Goal: Information Seeking & Learning: Learn about a topic

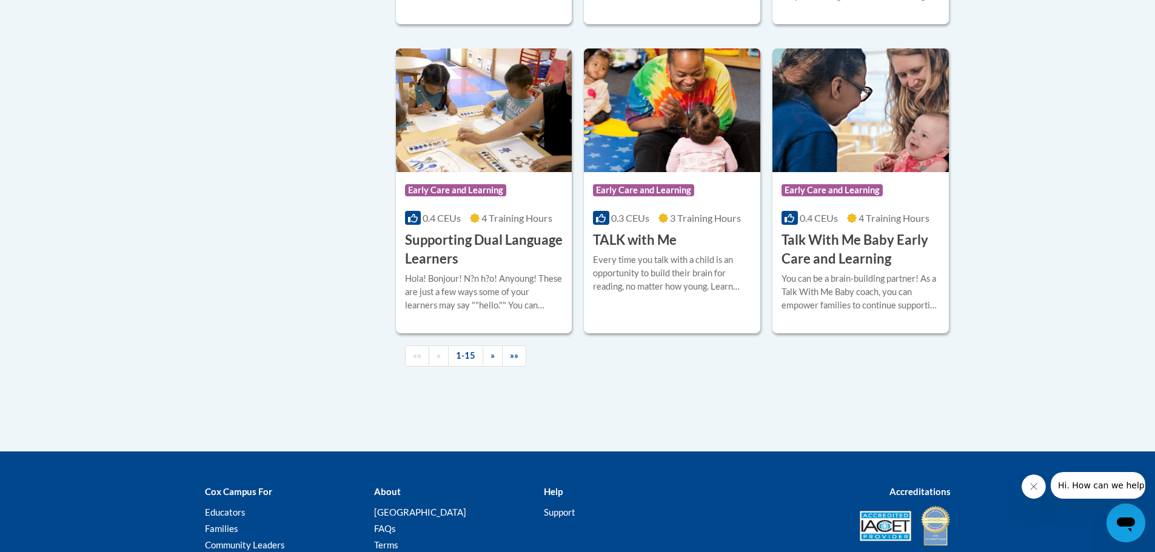
scroll to position [1758, 0]
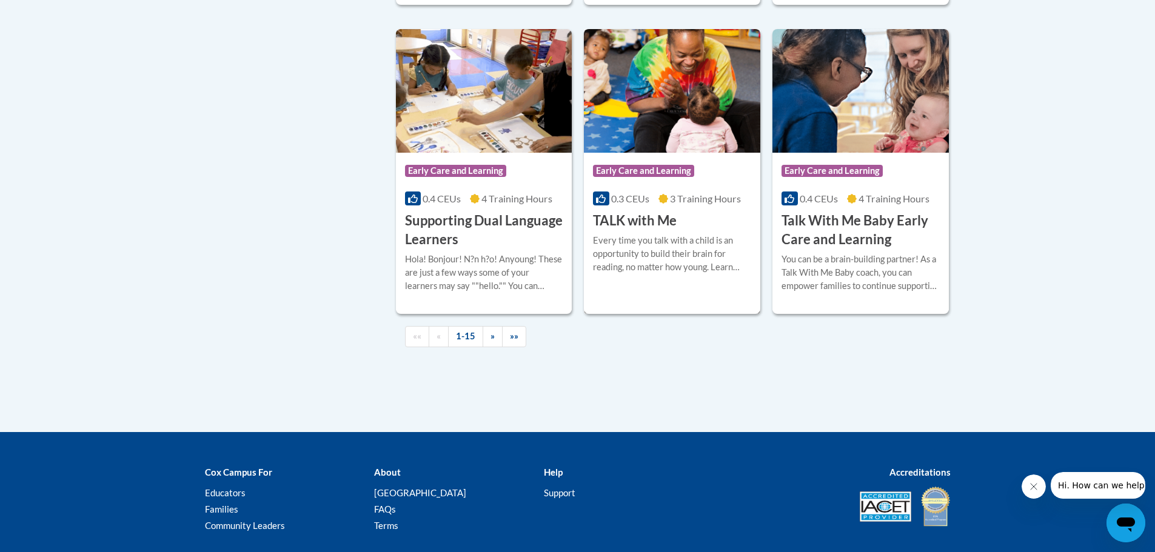
click at [708, 274] on div "Every time you talk with a child is an opportunity to build their brain for rea…" at bounding box center [672, 254] width 158 height 40
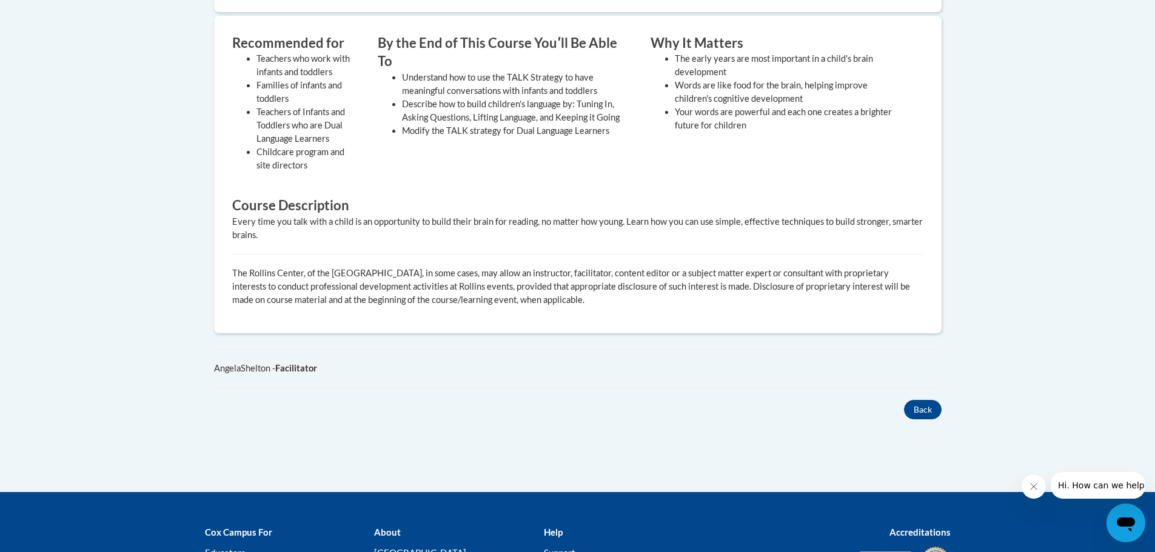
scroll to position [485, 0]
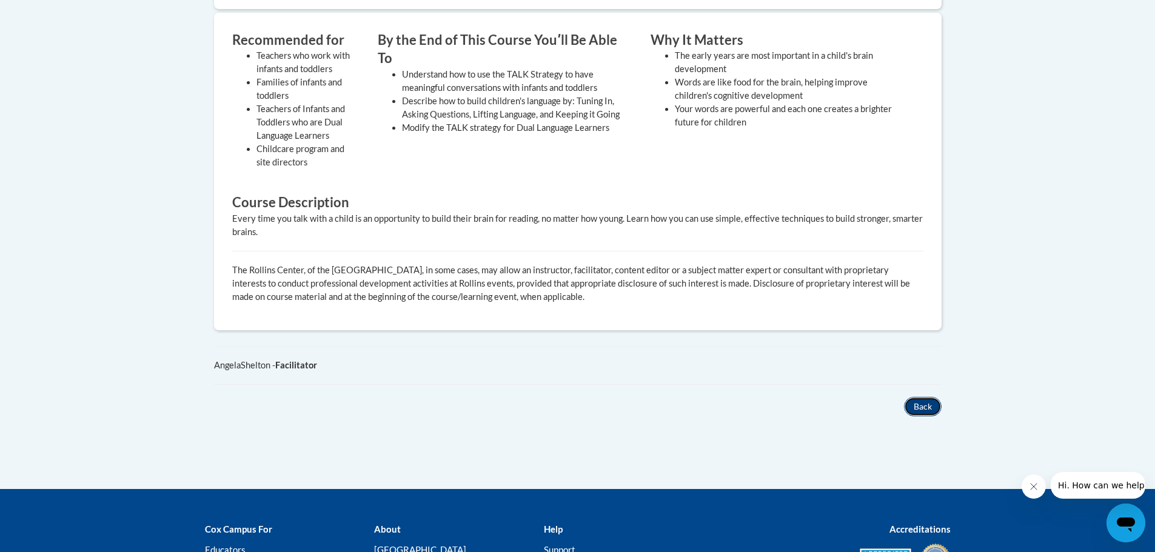
click at [920, 403] on button "Back" at bounding box center [923, 406] width 38 height 19
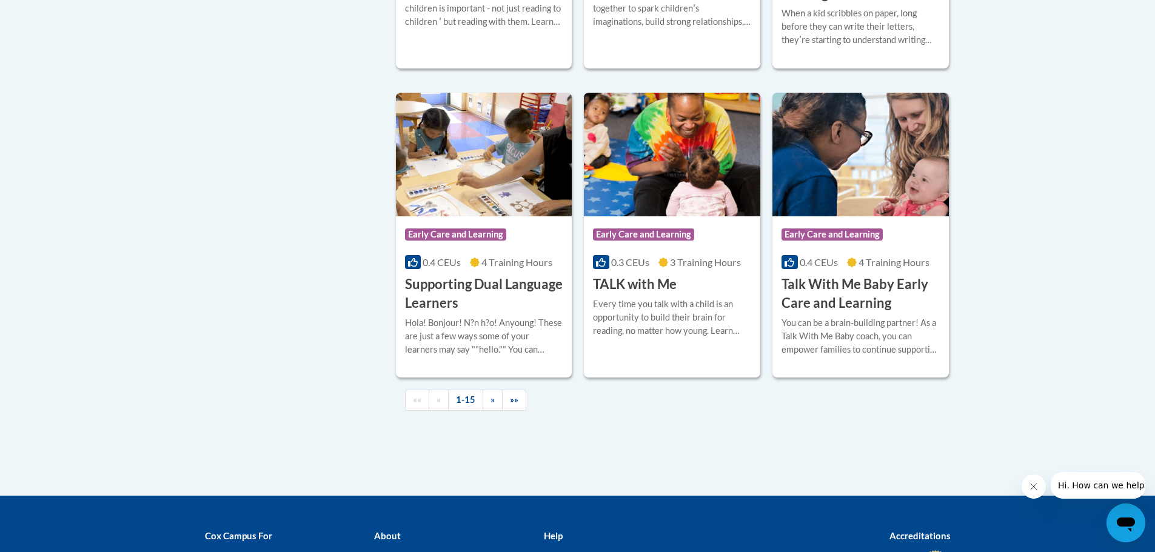
scroll to position [1698, 0]
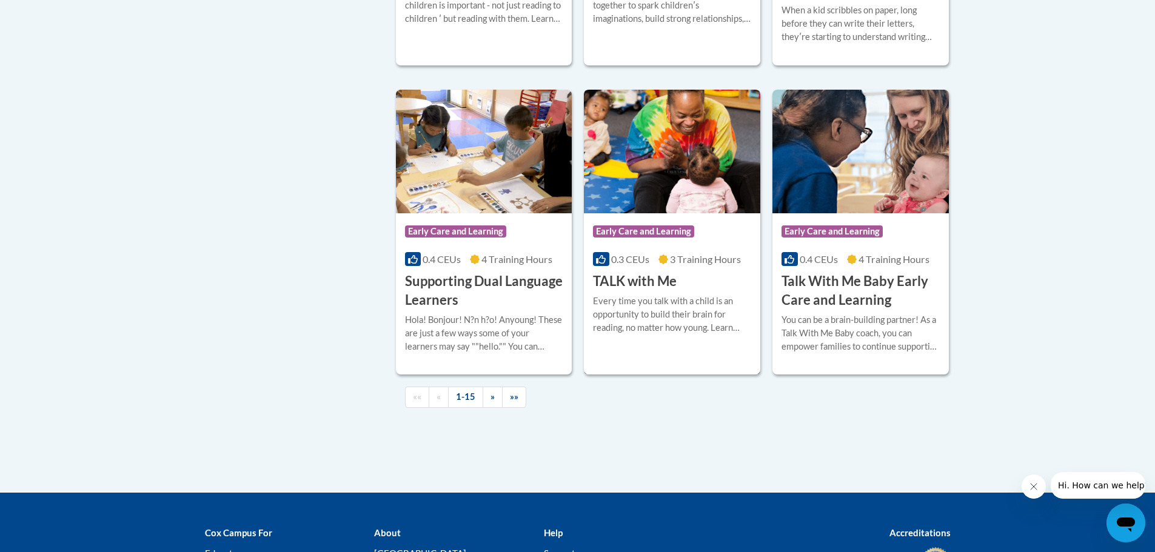
click at [706, 291] on div "Course Category: Early Care and Learning 0.3 CEUs 3 Training Hours COURSE TALK …" at bounding box center [672, 252] width 176 height 78
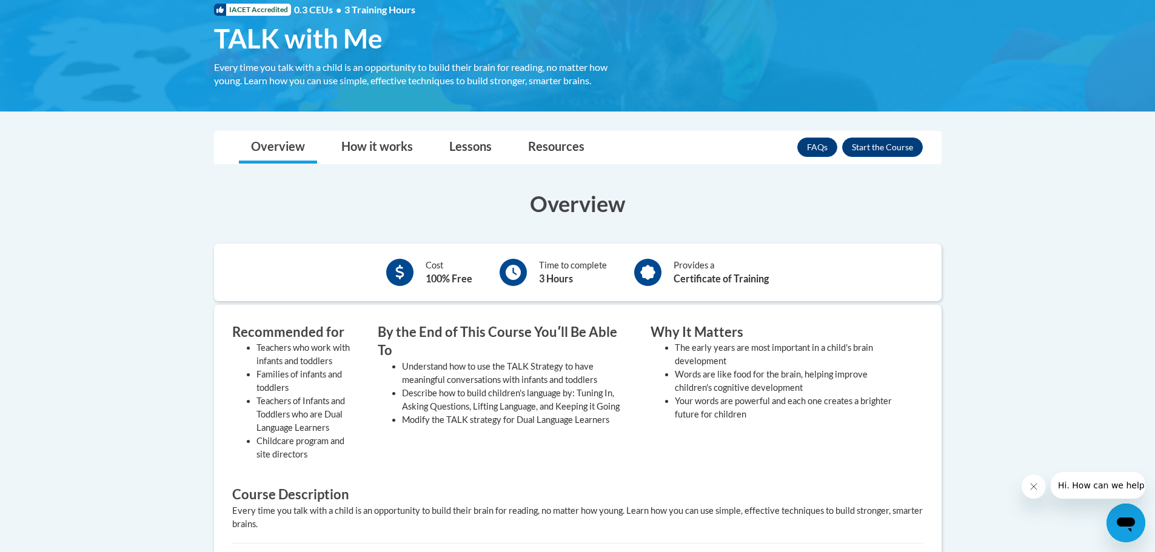
scroll to position [182, 0]
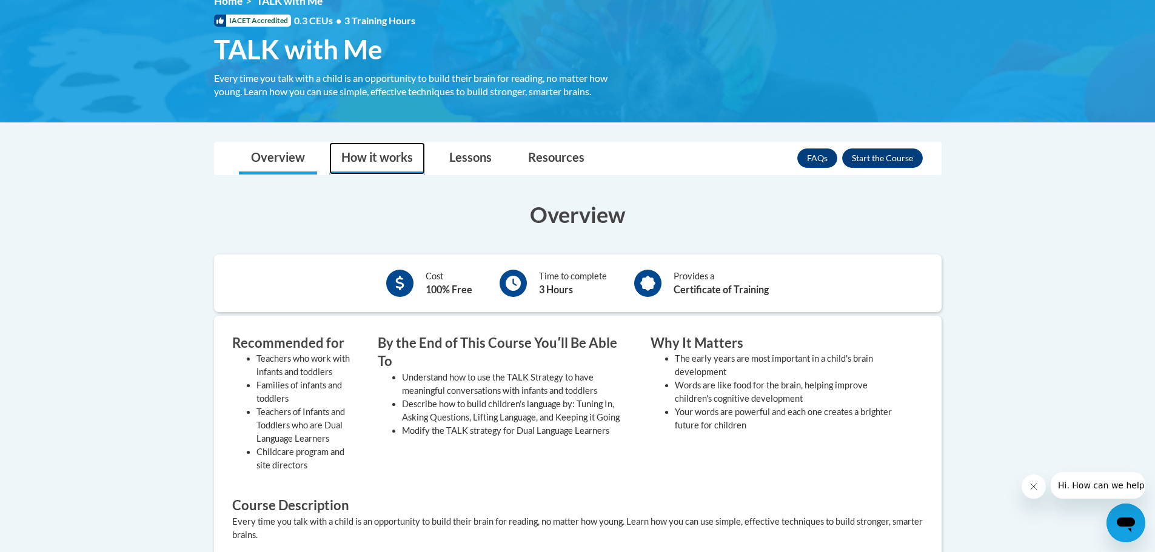
click at [414, 150] on link "How it works" at bounding box center [377, 158] width 96 height 32
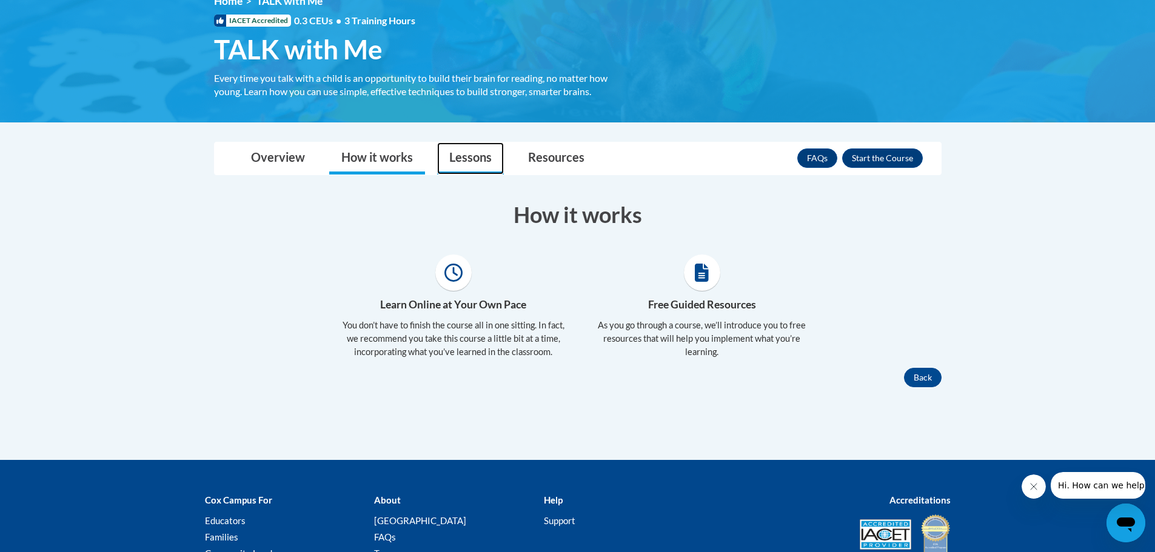
click at [457, 158] on link "Lessons" at bounding box center [470, 158] width 67 height 32
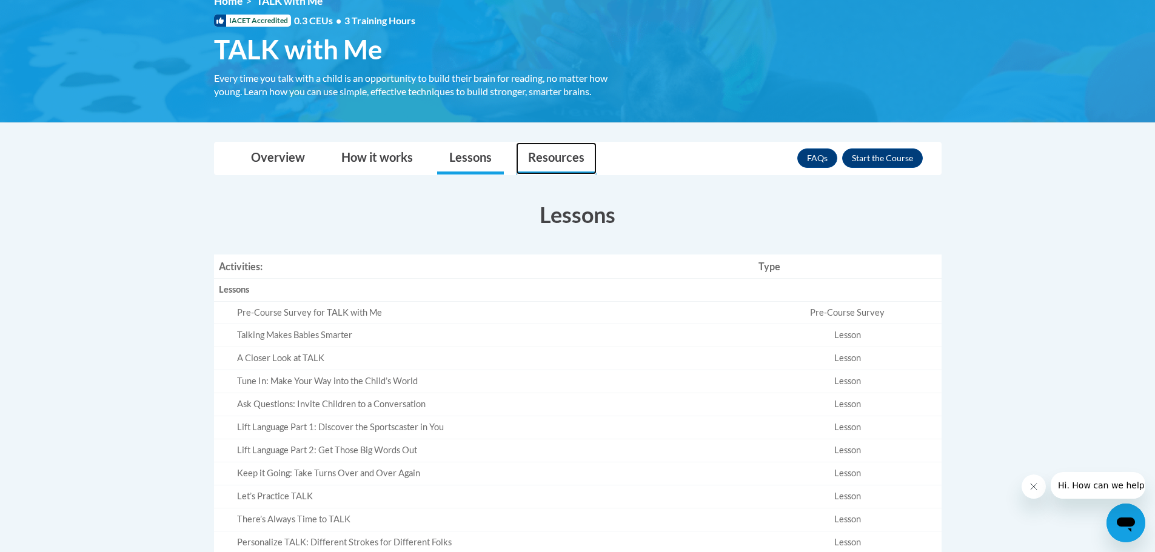
click at [549, 159] on link "Resources" at bounding box center [556, 158] width 81 height 32
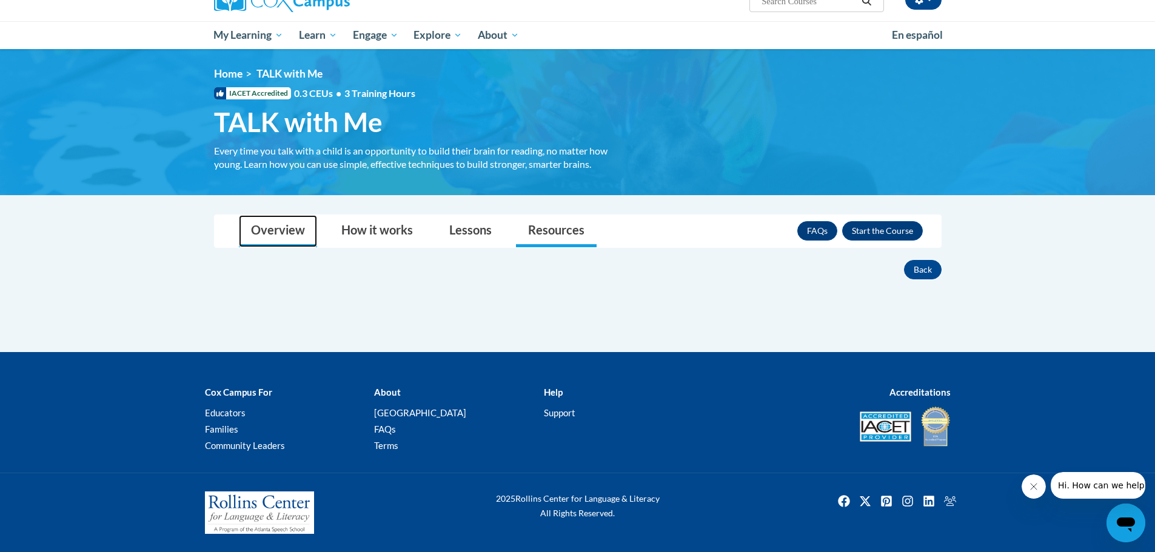
click at [258, 224] on link "Overview" at bounding box center [278, 231] width 78 height 32
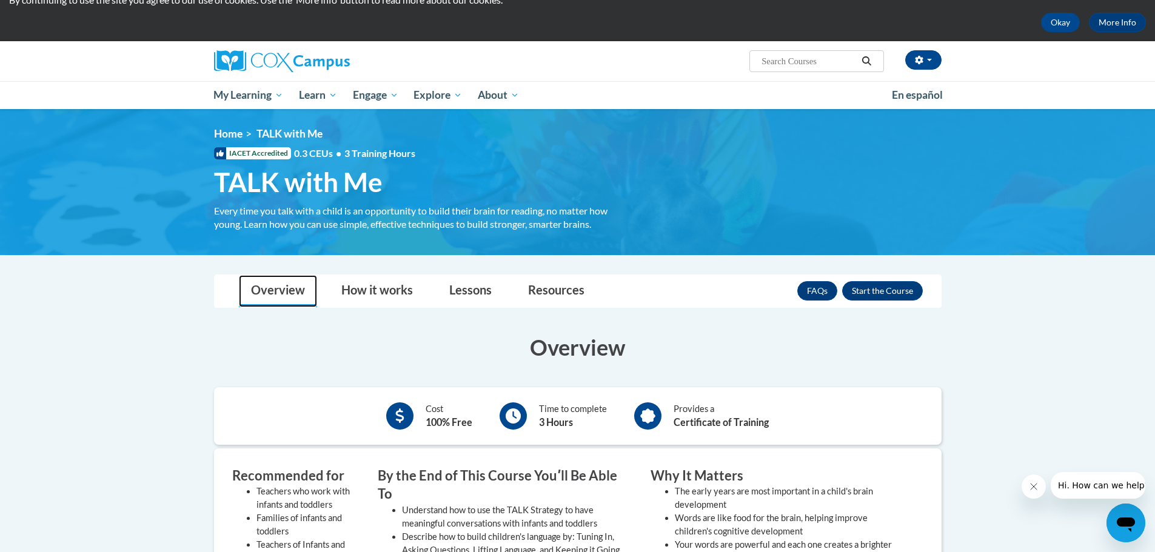
scroll to position [49, 0]
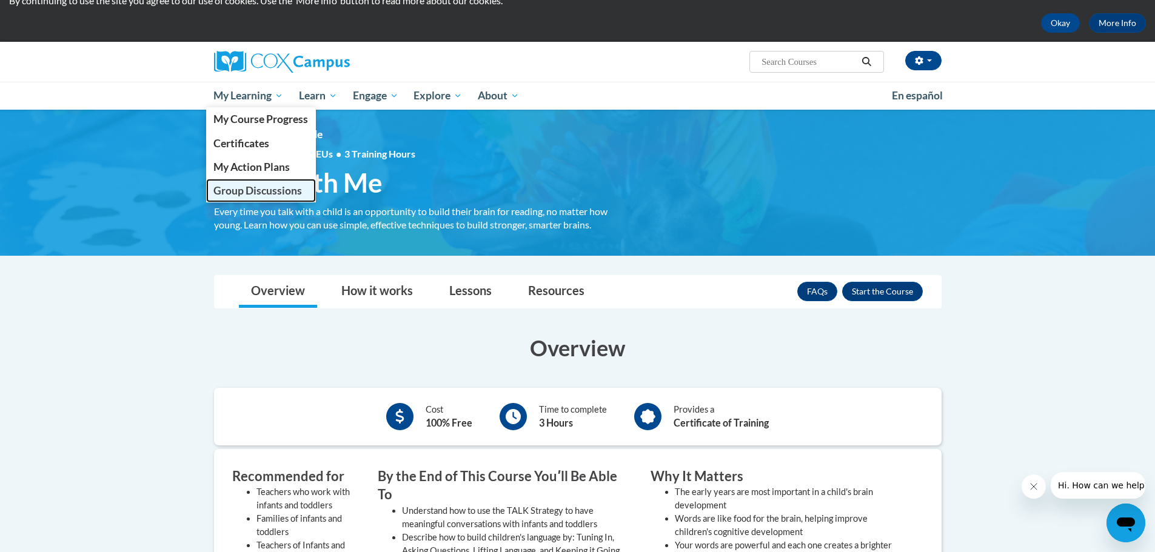
click at [274, 198] on link "Group Discussions" at bounding box center [261, 191] width 110 height 24
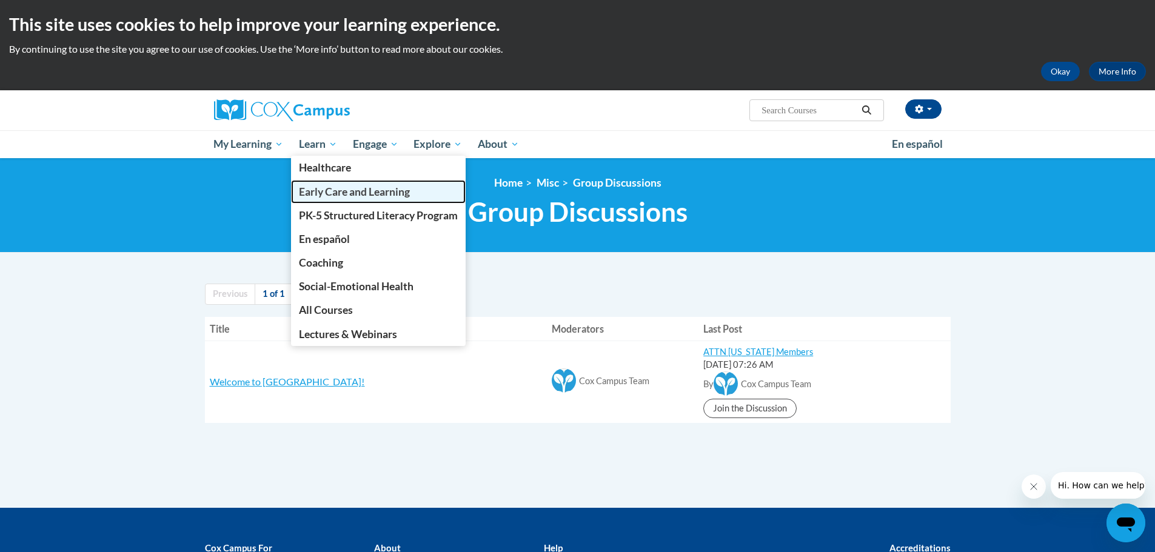
click at [336, 190] on span "Early Care and Learning" at bounding box center [354, 192] width 111 height 13
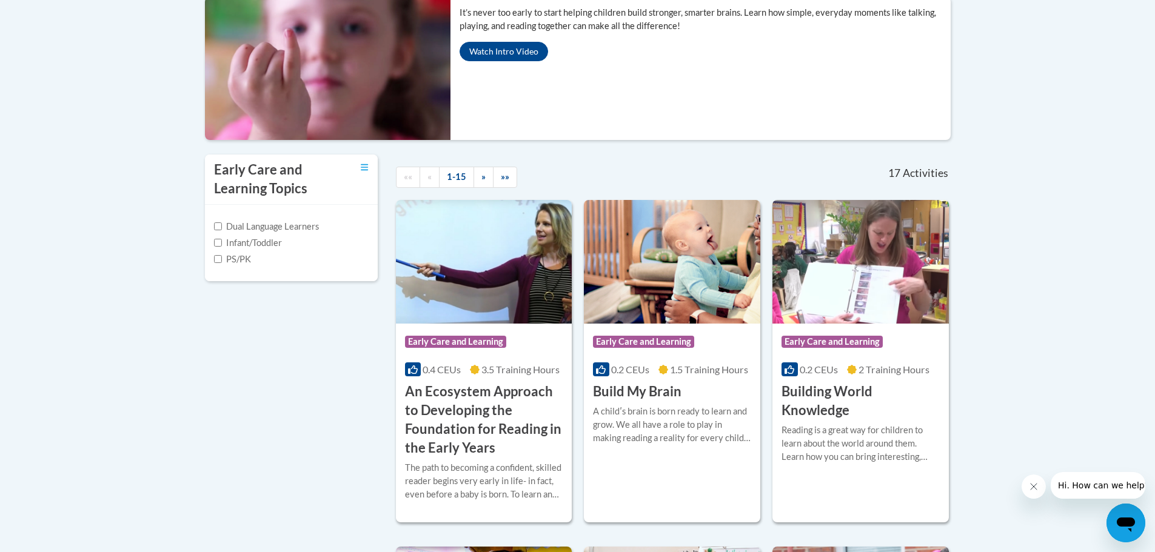
scroll to position [364, 0]
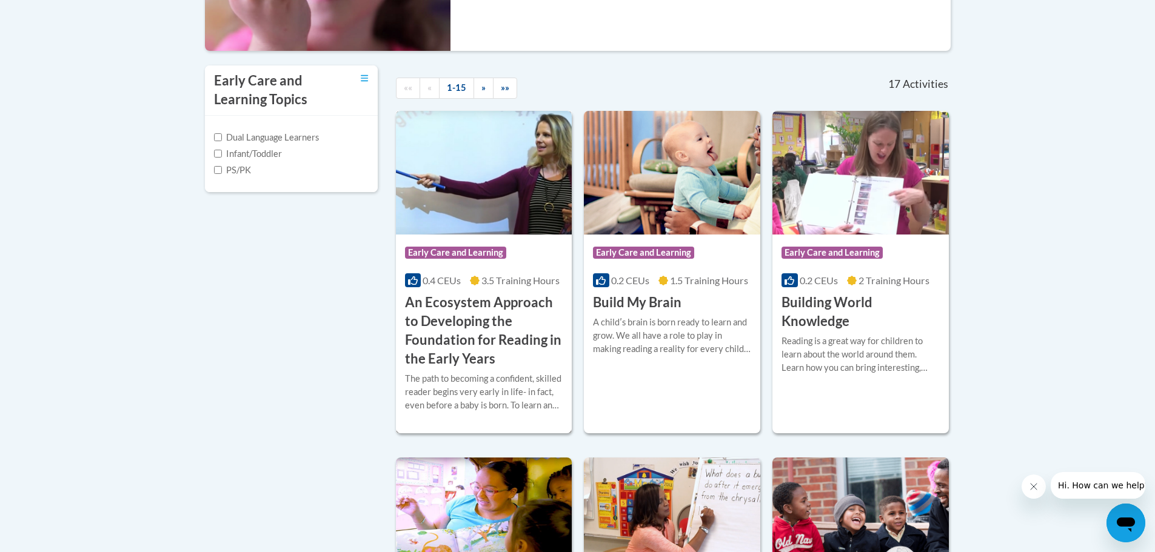
click at [469, 335] on h3 "An Ecosystem Approach to Developing the Foundation for Reading in the Early Yea…" at bounding box center [484, 330] width 158 height 75
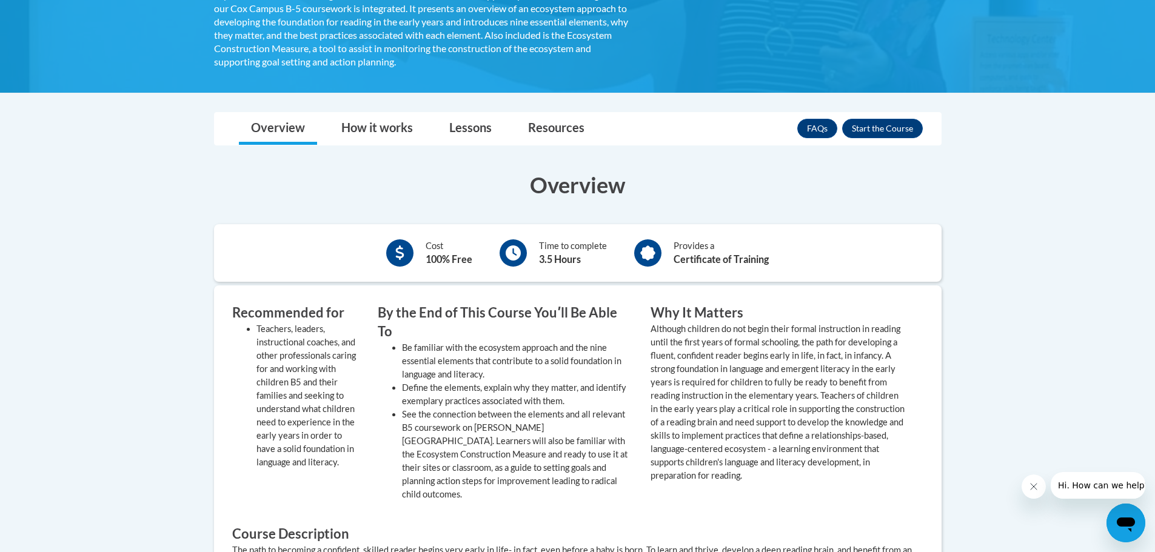
scroll to position [303, 0]
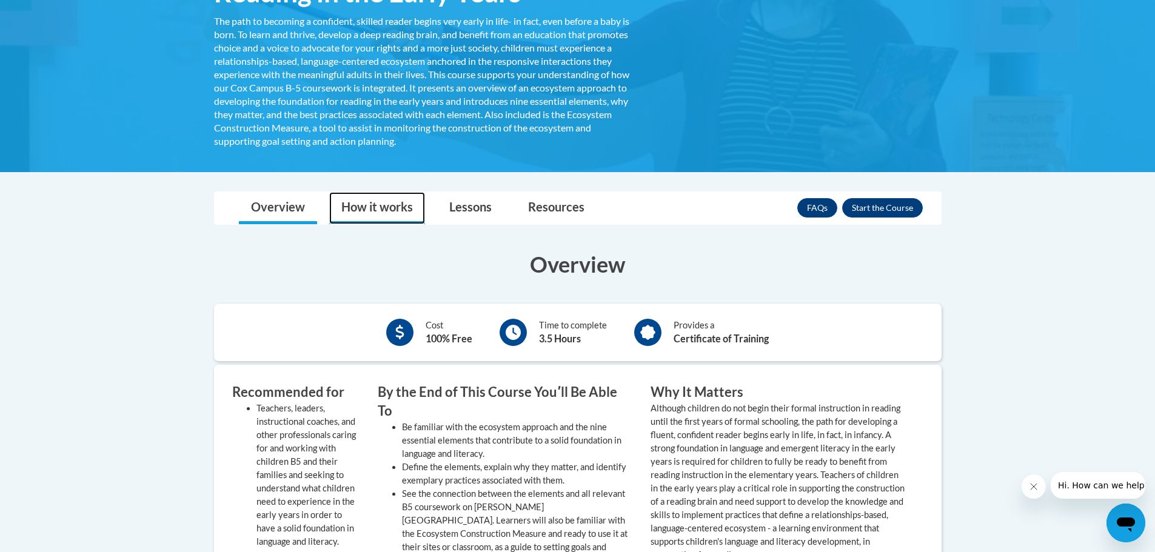
click at [406, 208] on link "How it works" at bounding box center [377, 208] width 96 height 32
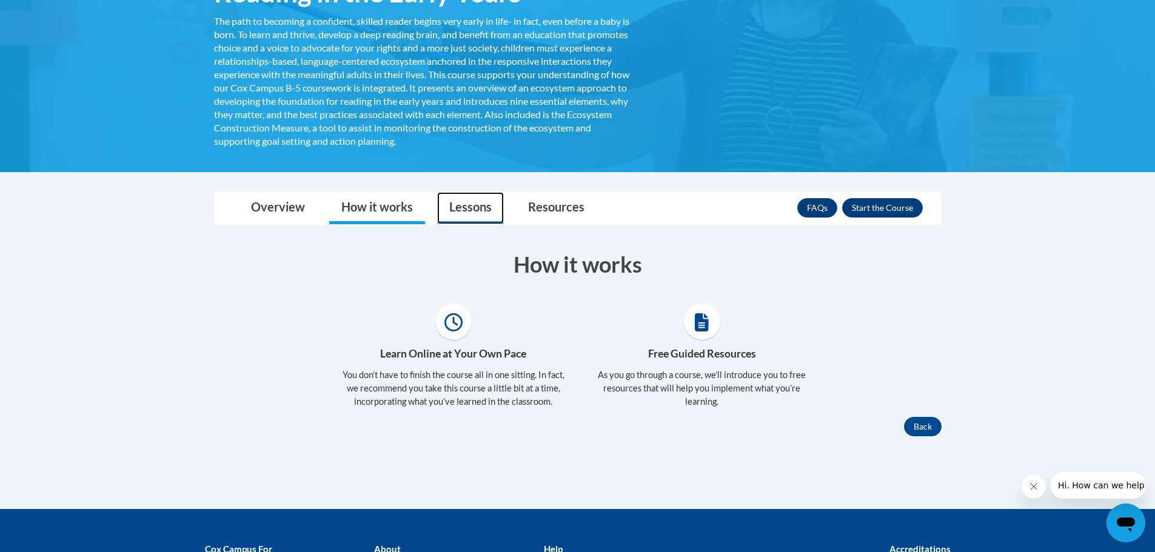
click at [471, 224] on link "Lessons" at bounding box center [470, 208] width 67 height 32
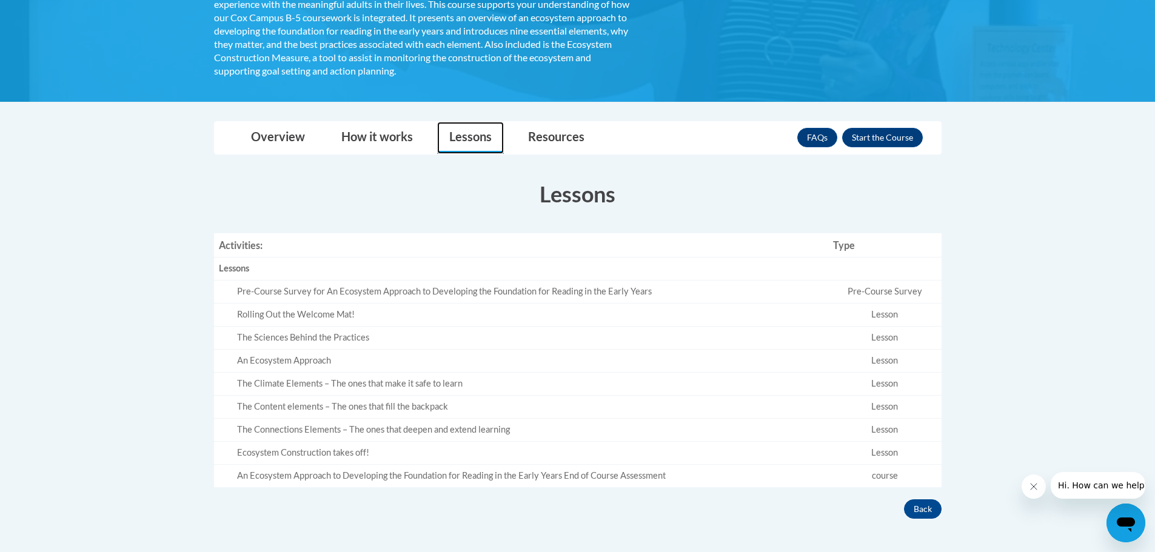
scroll to position [364, 0]
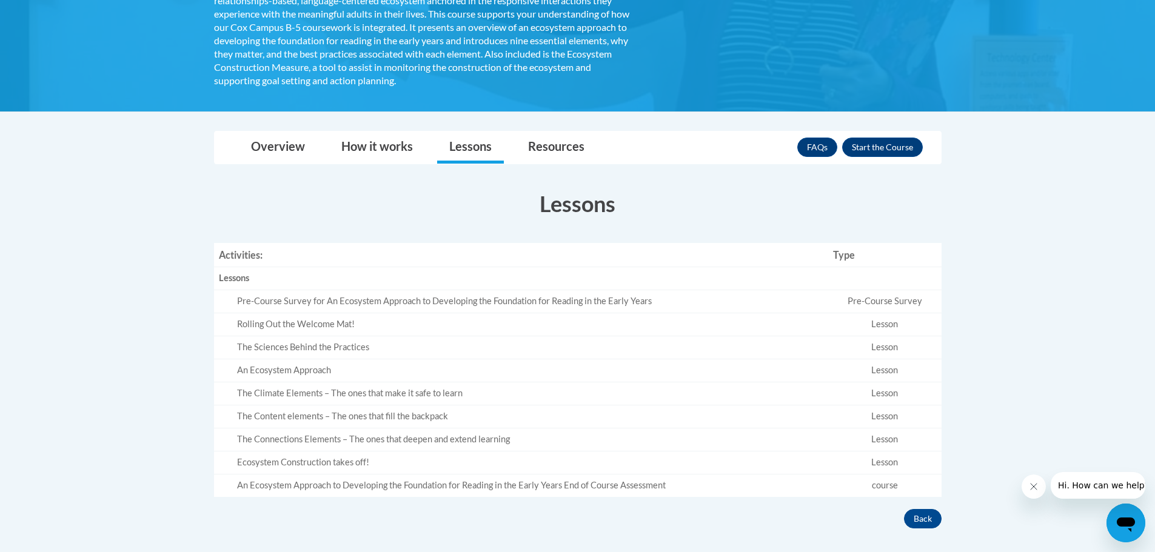
click at [568, 165] on div "Toggle navigation Overview How it works Lessons Resources FAQs Enroll Overview …" at bounding box center [578, 330] width 746 height 398
click at [572, 155] on link "Resources" at bounding box center [556, 148] width 81 height 32
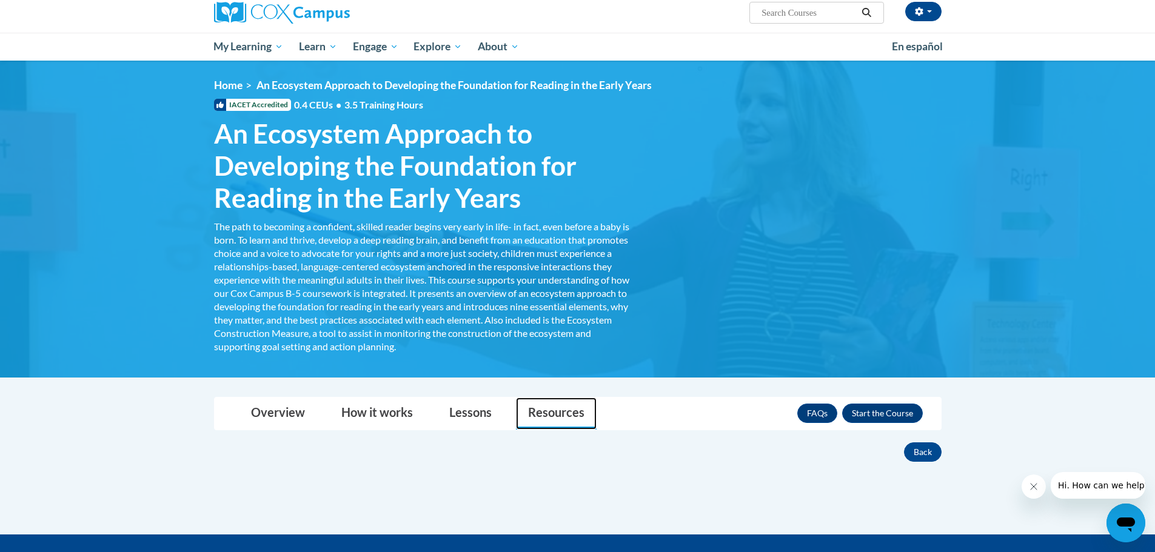
scroll to position [37, 0]
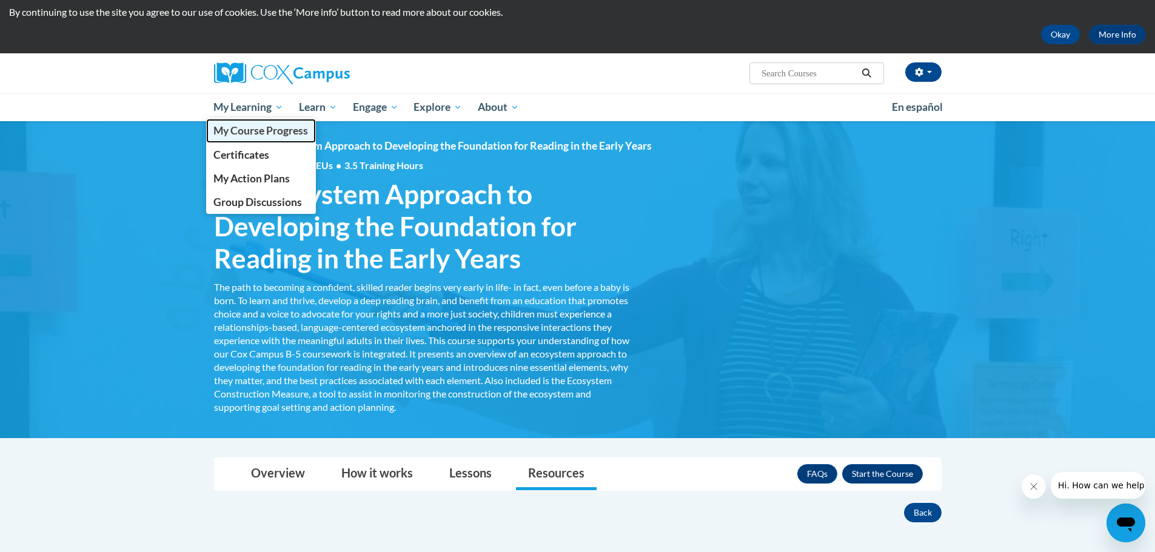
click at [278, 133] on span "My Course Progress" at bounding box center [260, 130] width 95 height 13
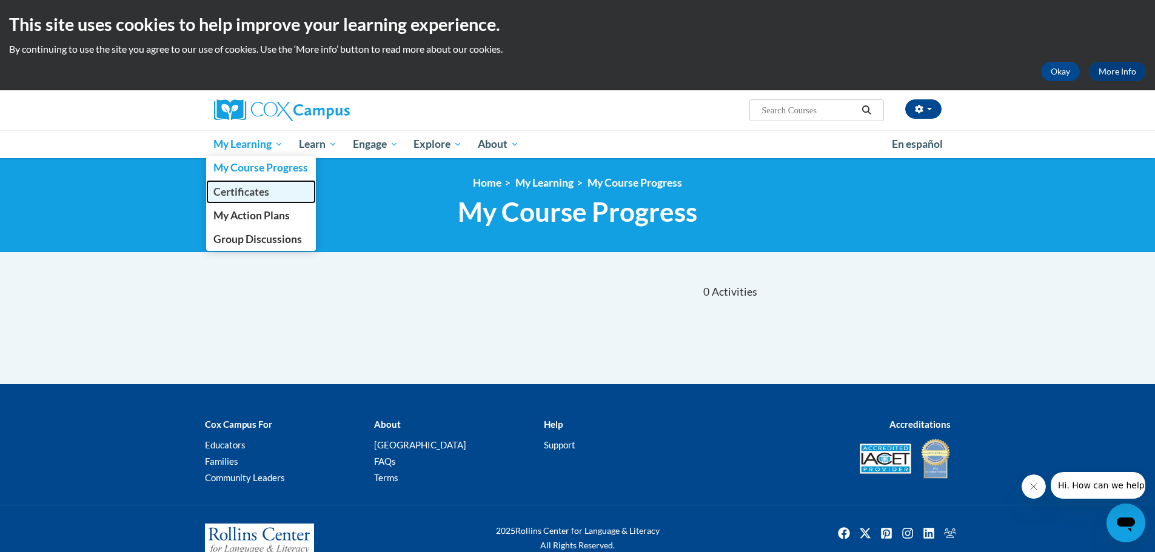
click at [273, 183] on link "Certificates" at bounding box center [261, 192] width 110 height 24
